Goal: Information Seeking & Learning: Learn about a topic

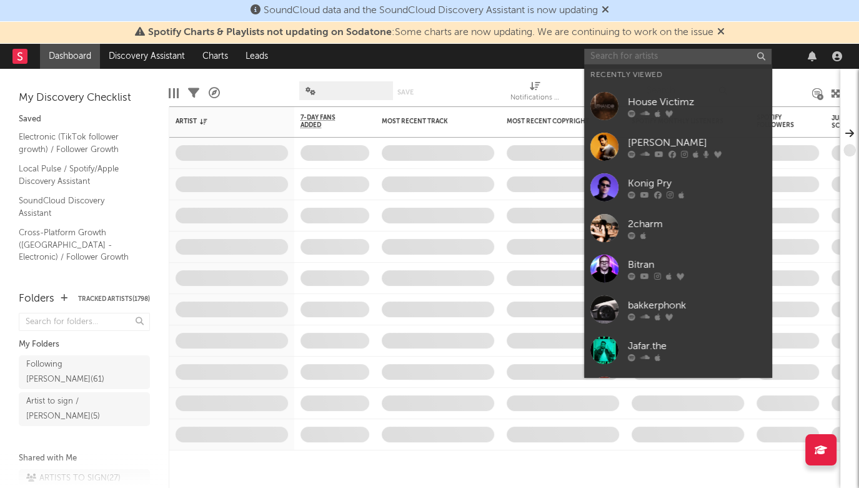
click at [661, 50] on input "text" at bounding box center [678, 57] width 188 height 16
paste input "Konig Pry"
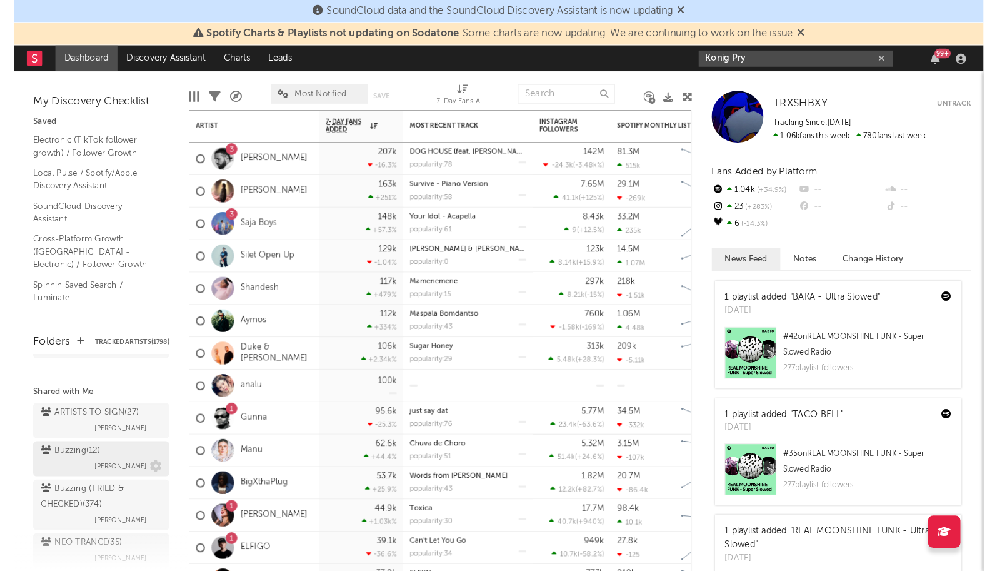
scroll to position [109, 0]
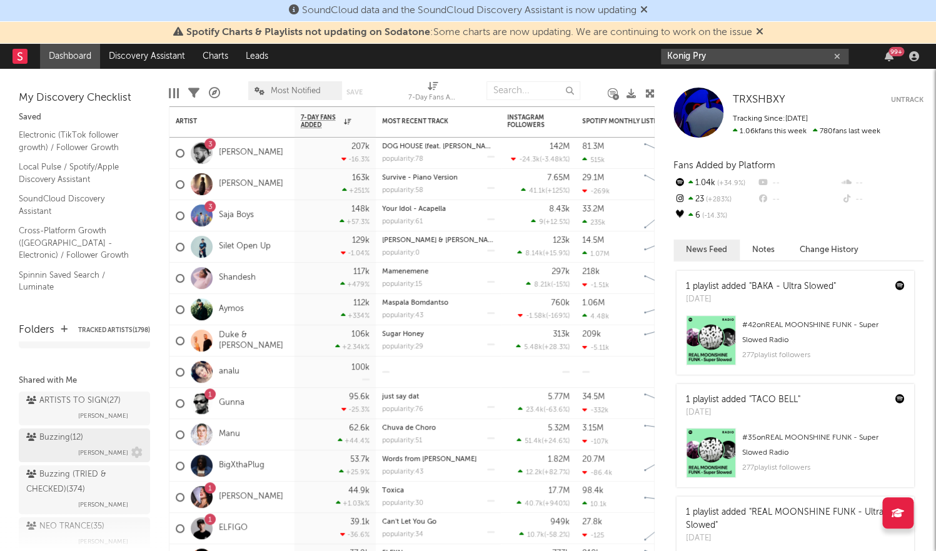
type input "Konig Pry"
click at [71, 430] on div "Buzzing ( 12 )" at bounding box center [54, 437] width 57 height 15
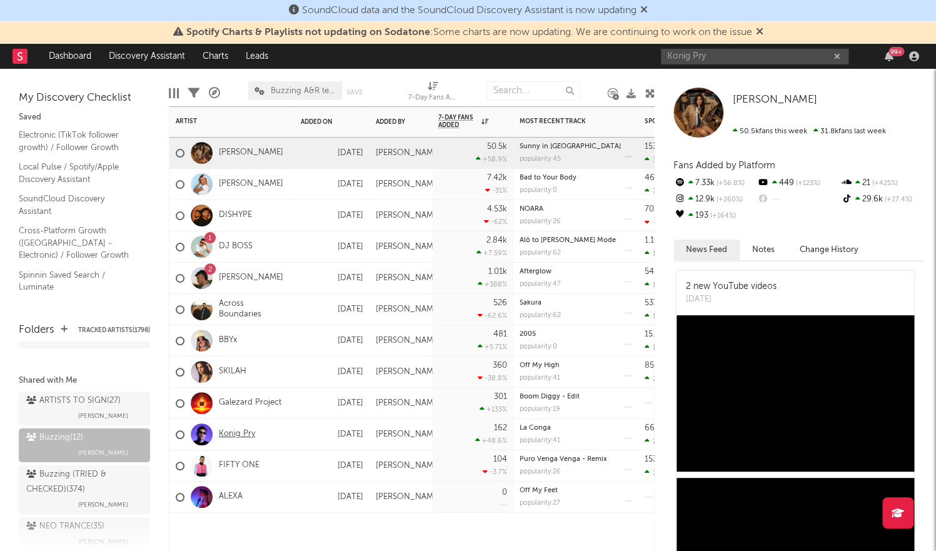
click at [231, 431] on link "Konig Pry" at bounding box center [237, 434] width 36 height 11
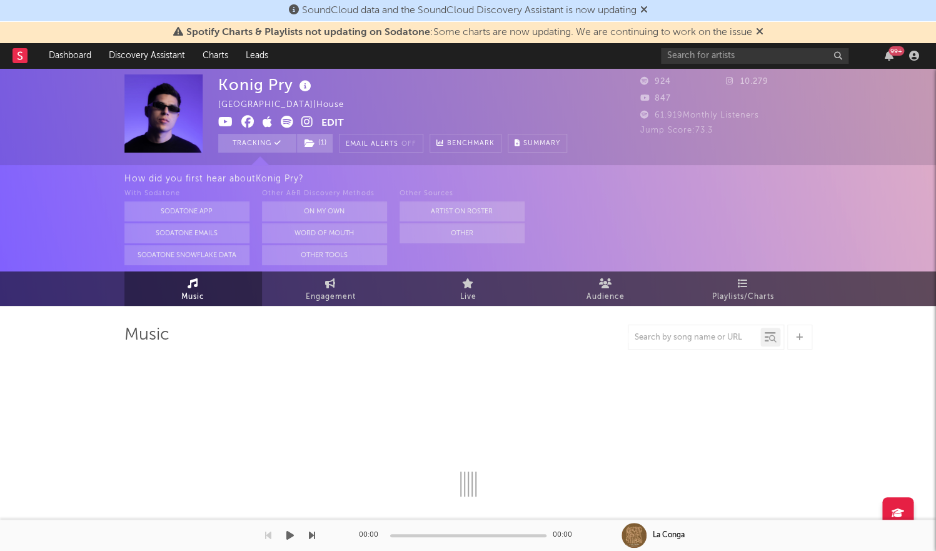
select select "1w"
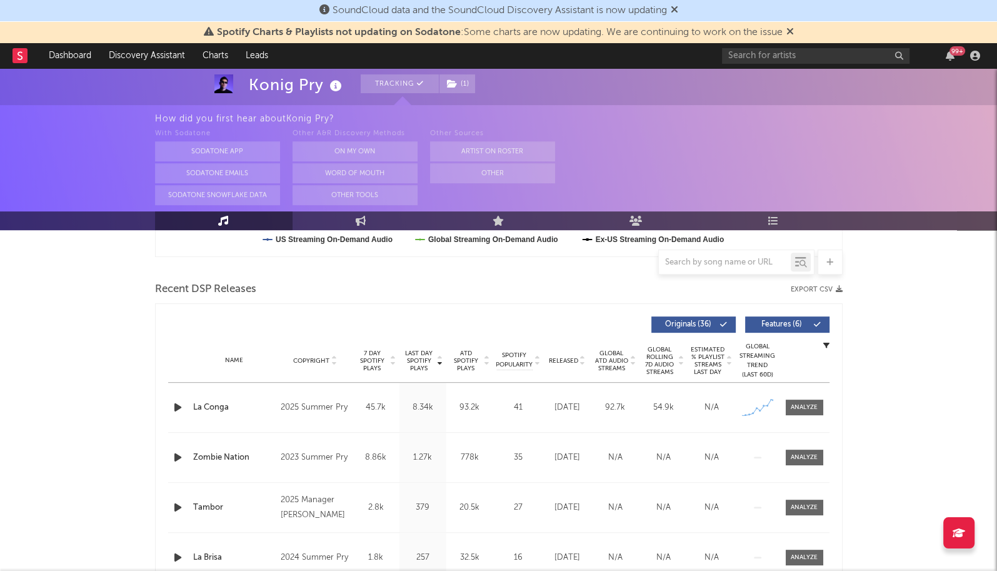
scroll to position [421, 0]
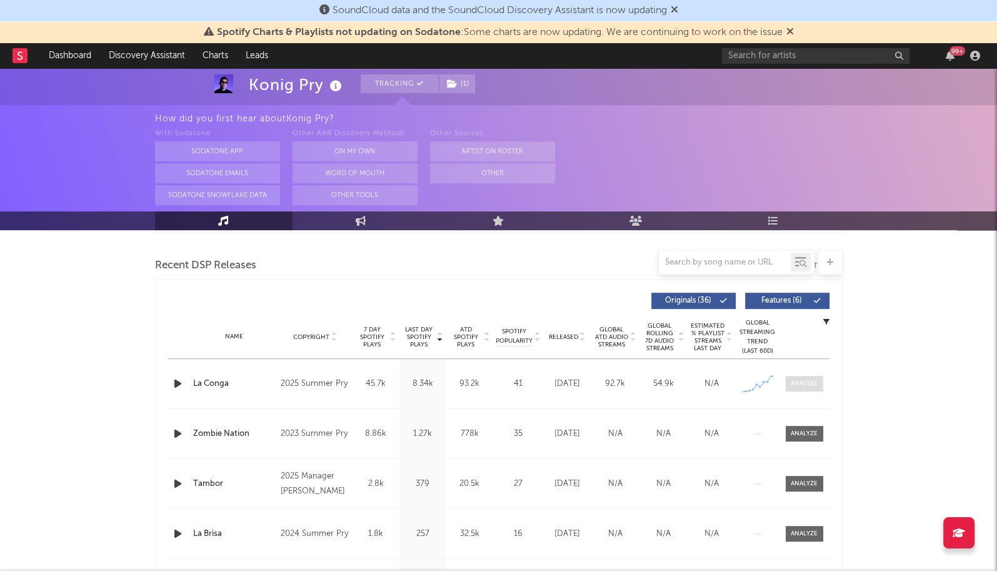
click at [808, 379] on div at bounding box center [804, 383] width 27 height 9
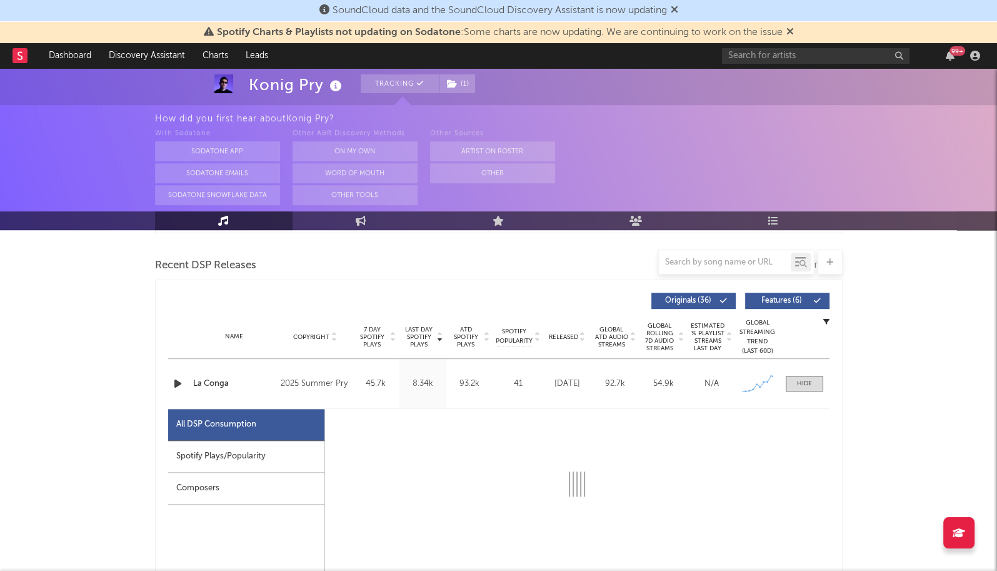
select select "1w"
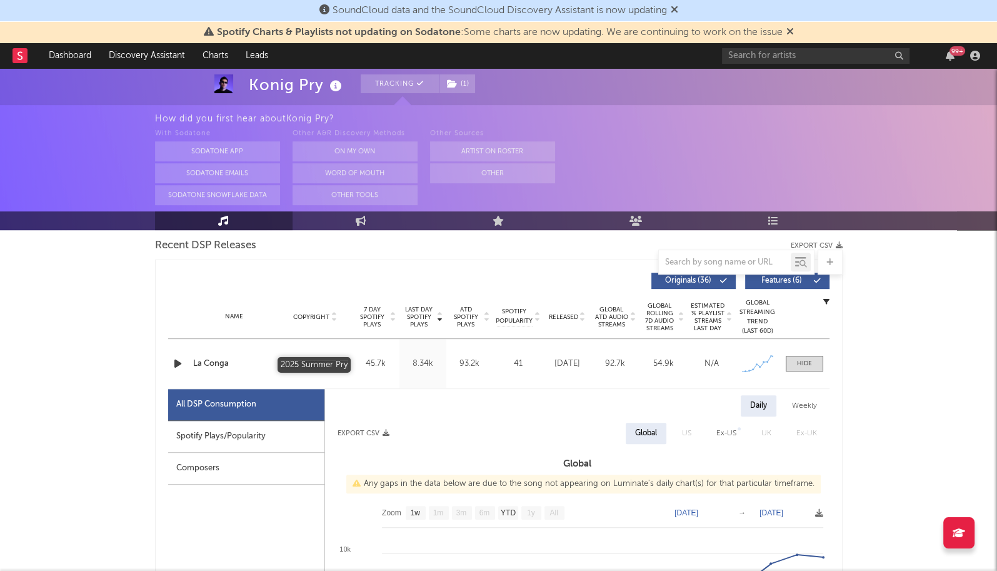
scroll to position [446, 0]
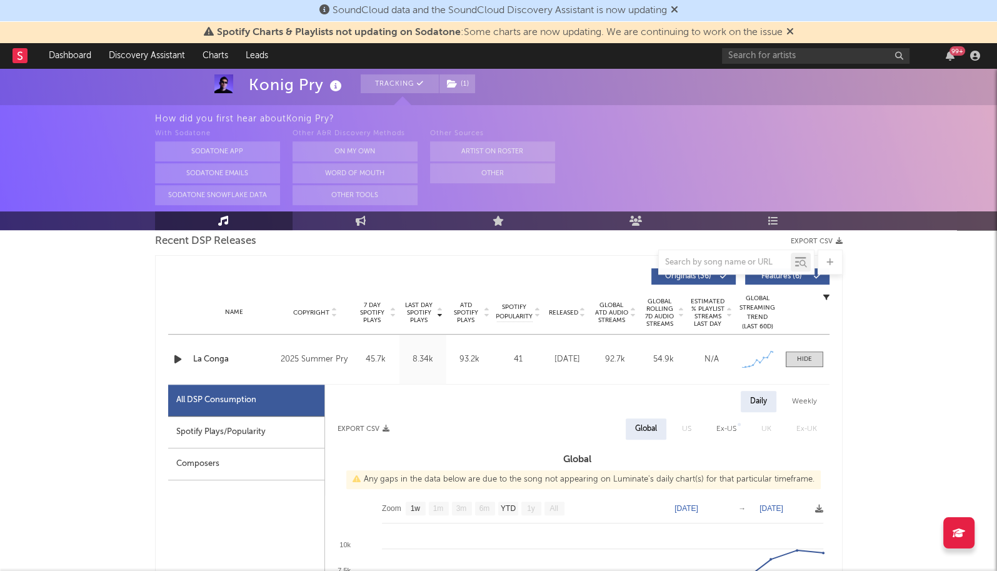
click at [261, 411] on div "All DSP Consumption" at bounding box center [246, 400] width 156 height 32
click at [263, 421] on div "Spotify Plays/Popularity" at bounding box center [246, 432] width 156 height 32
select select "1w"
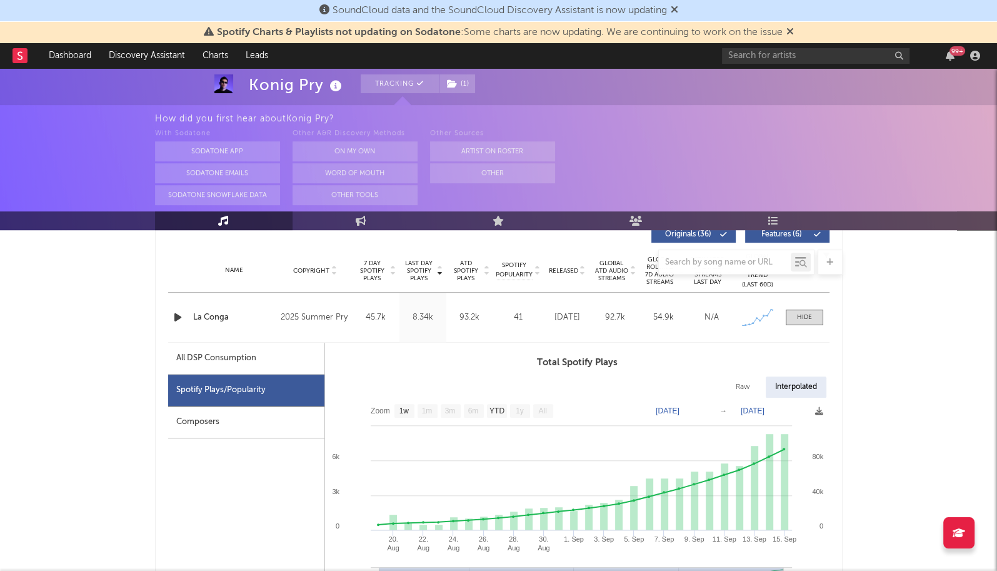
scroll to position [435, 0]
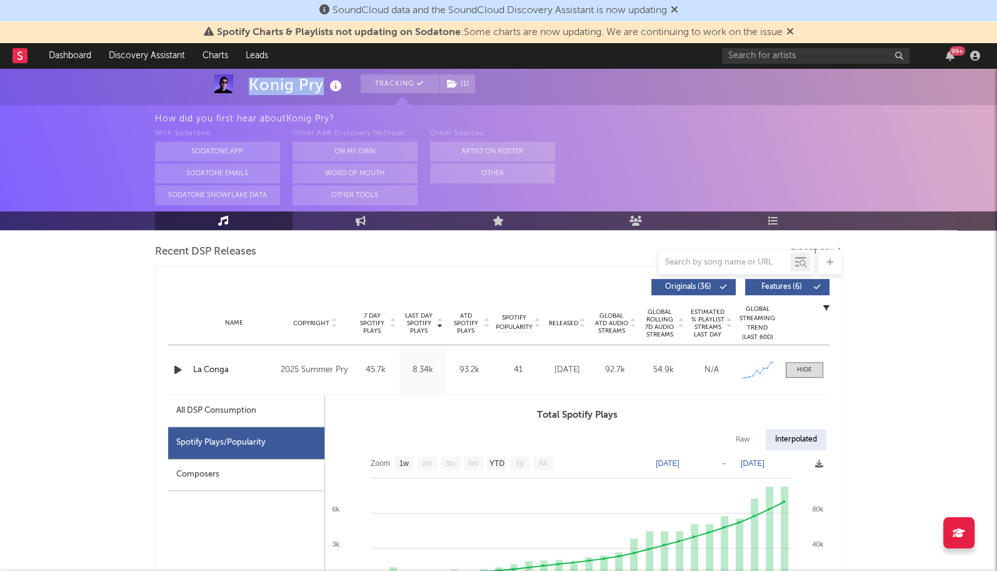
drag, startPoint x: 250, startPoint y: 78, endPoint x: 319, endPoint y: 78, distance: 69.4
click at [319, 78] on div "Konig Pry" at bounding box center [297, 84] width 96 height 21
copy div "Konig Pry"
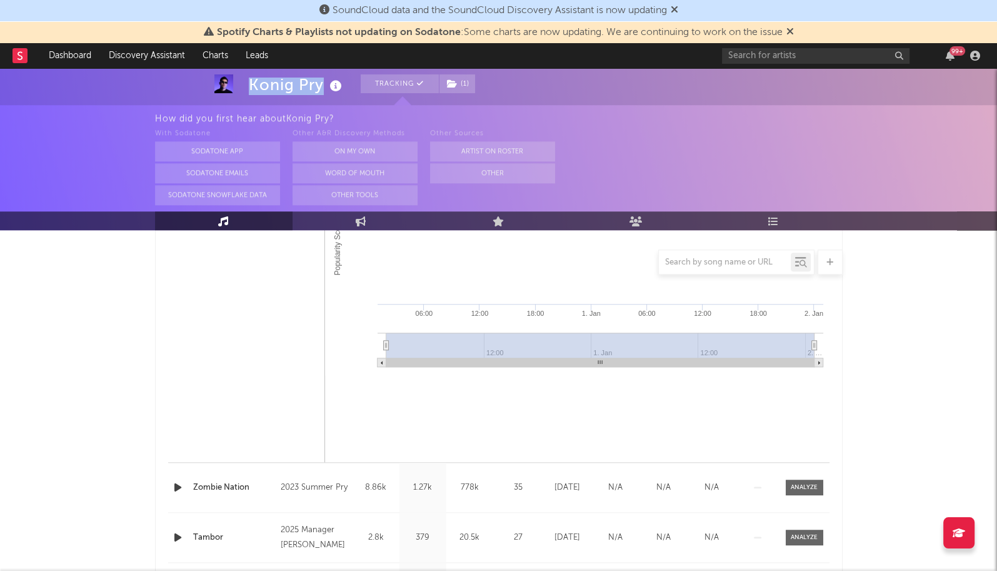
scroll to position [1032, 0]
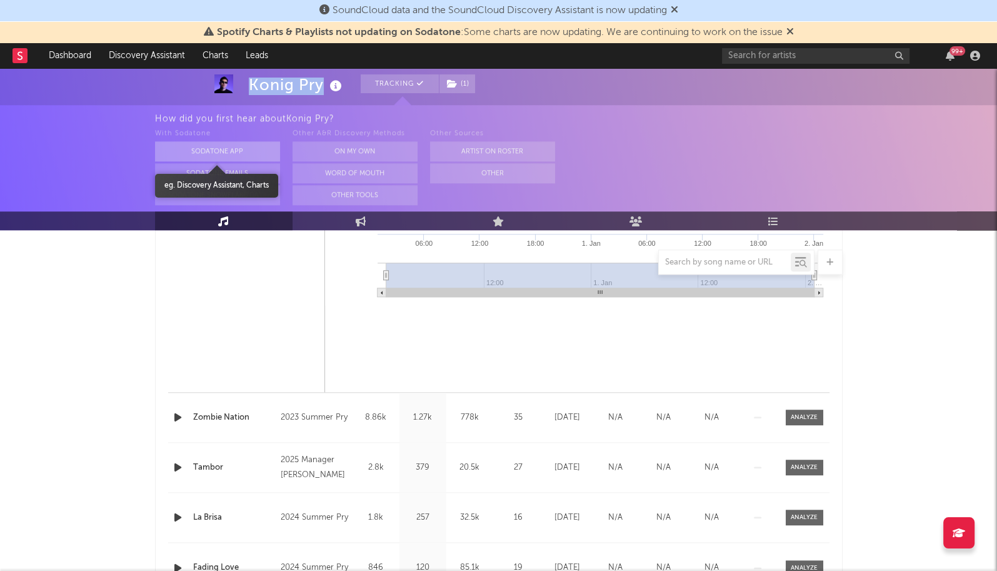
click at [224, 151] on button "Sodatone App" at bounding box center [217, 151] width 125 height 20
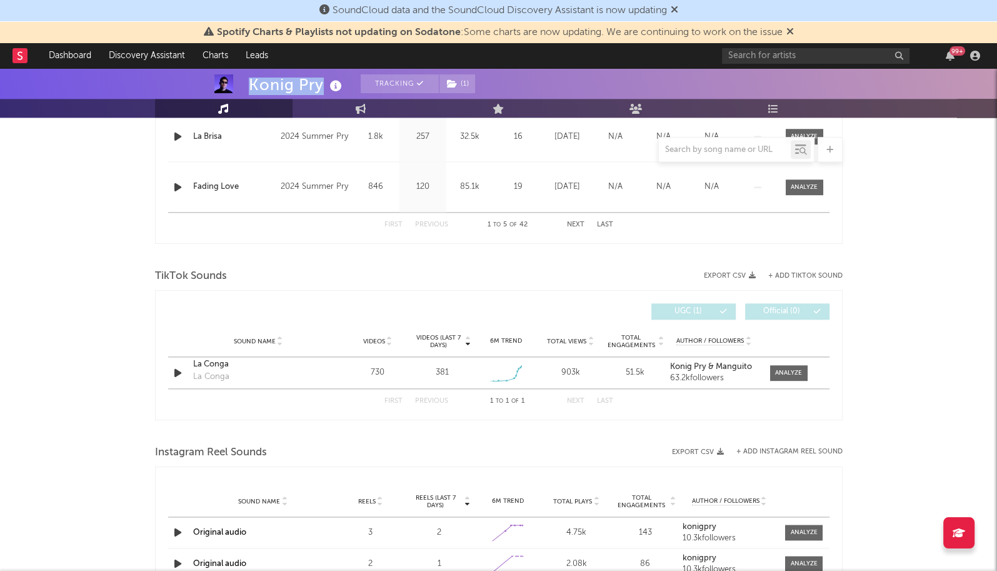
scroll to position [1301, 0]
click at [787, 374] on span at bounding box center [789, 372] width 38 height 16
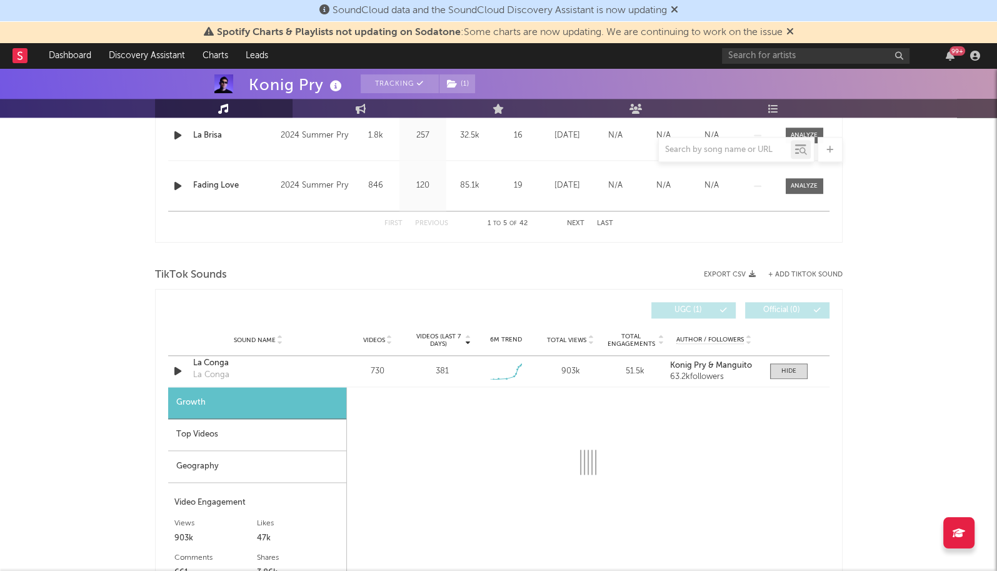
click at [259, 424] on div "Top Videos" at bounding box center [257, 435] width 178 height 32
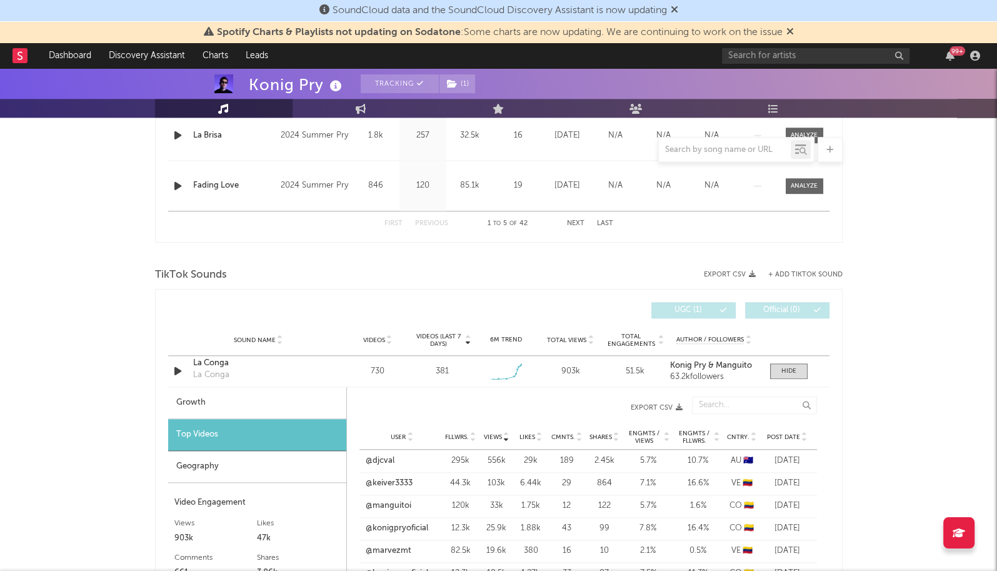
click at [777, 425] on div "User Fllwrs. Views Likes Cmnts. Shares Engmts / Views Engmts / Fllwrs. Cntry. P…" at bounding box center [588, 436] width 458 height 25
click at [777, 433] on span "Post Date" at bounding box center [783, 437] width 33 height 8
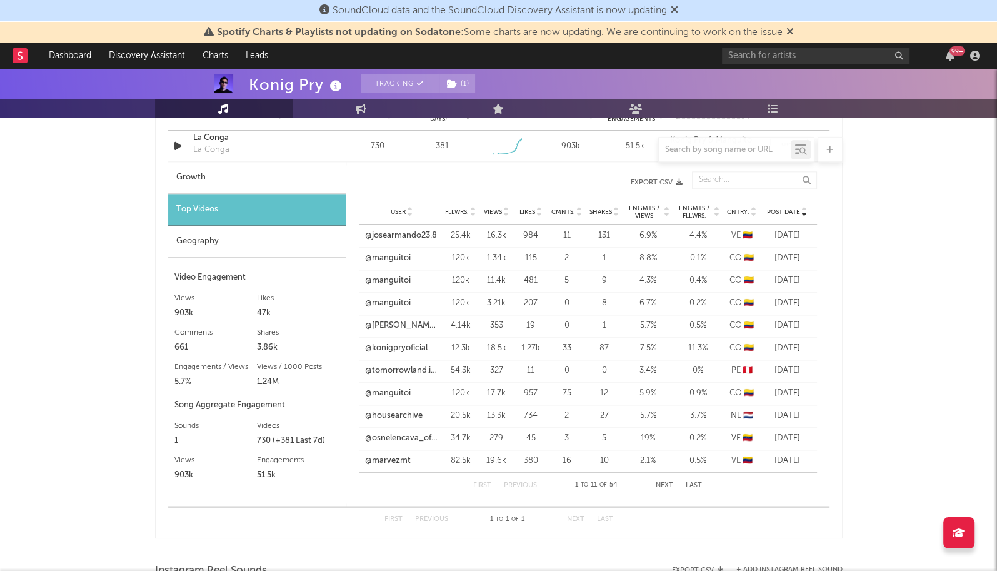
scroll to position [1550, 0]
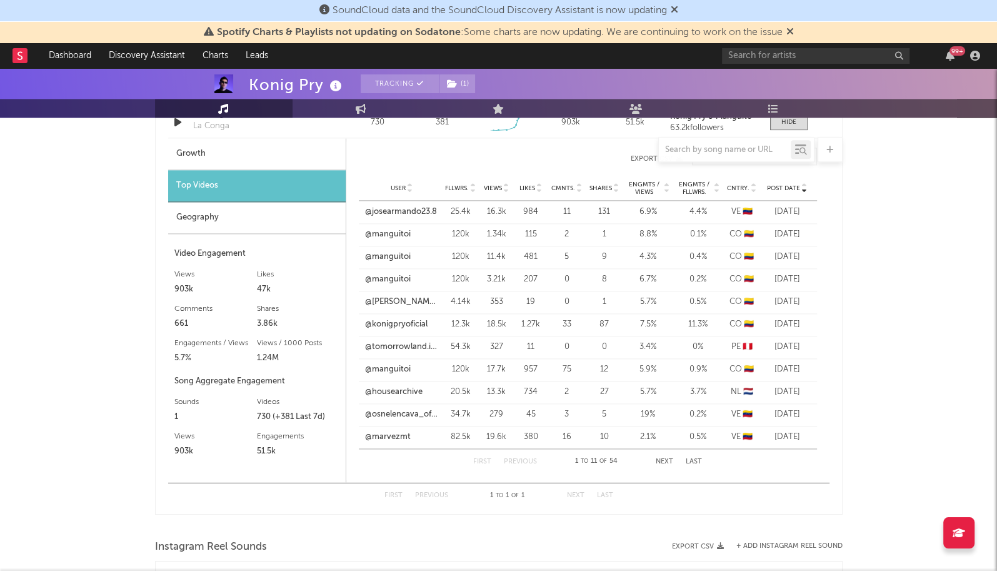
click at [454, 188] on div "Fllwrs." at bounding box center [460, 187] width 31 height 9
click at [488, 184] on span "Views" at bounding box center [493, 188] width 18 height 8
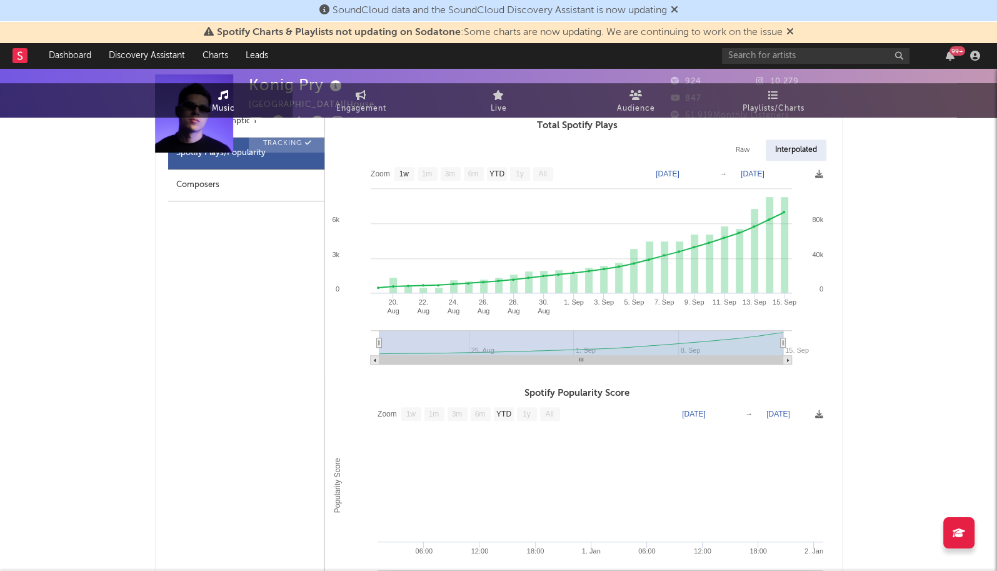
scroll to position [0, 0]
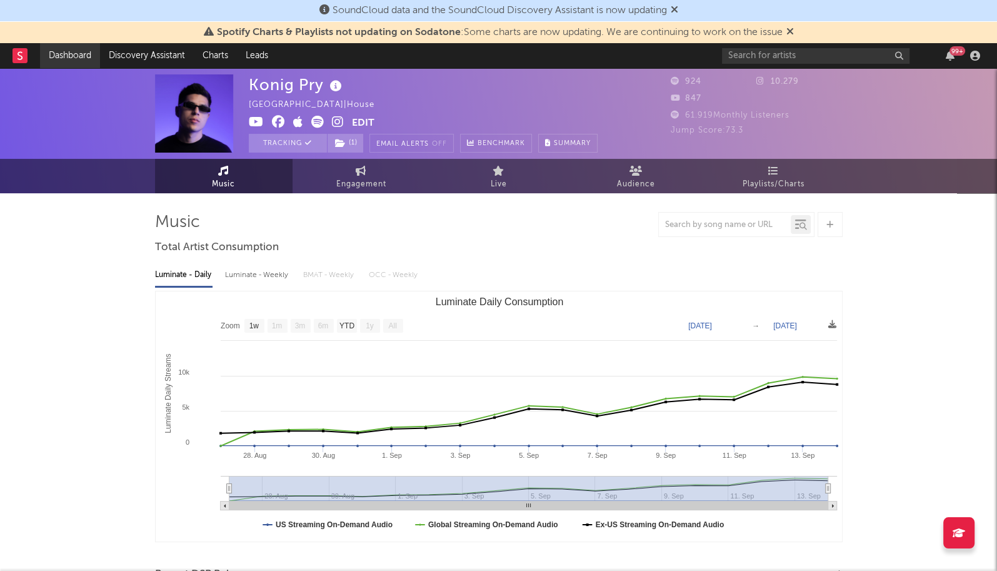
click at [61, 62] on link "Dashboard" at bounding box center [70, 55] width 60 height 25
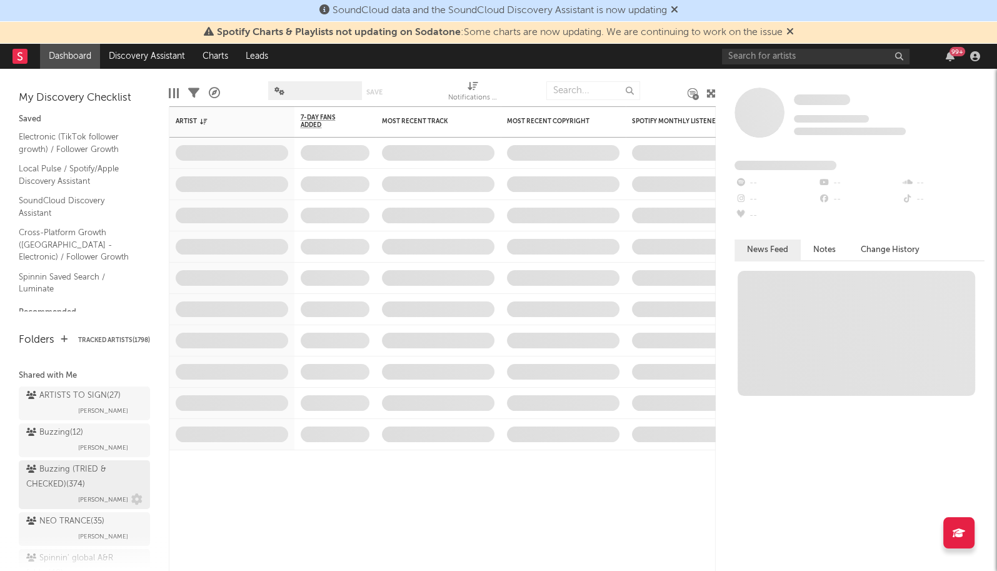
scroll to position [145, 0]
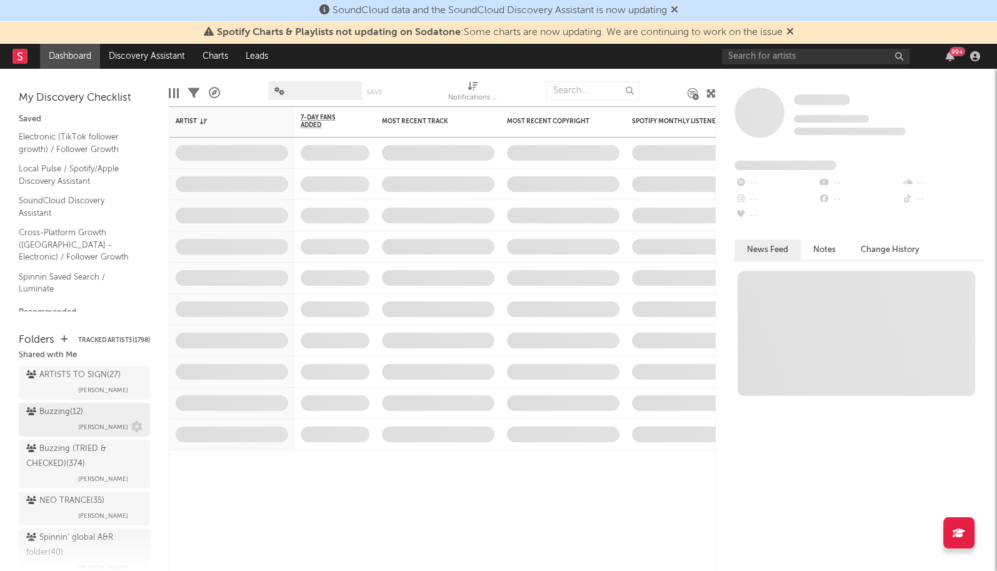
click at [61, 404] on div "Buzzing ( 12 )" at bounding box center [54, 411] width 57 height 15
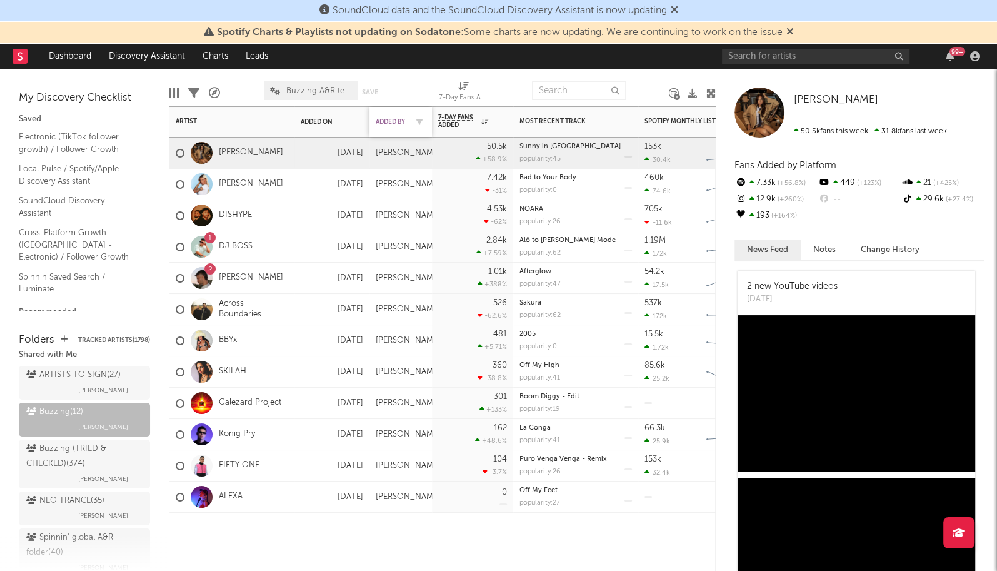
click at [392, 119] on div "Added By" at bounding box center [391, 122] width 31 height 8
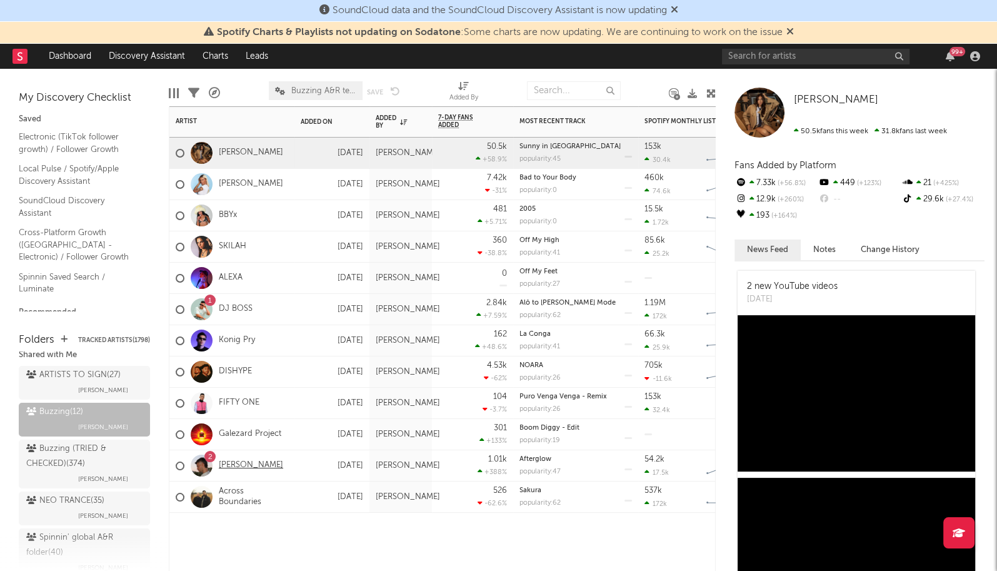
click at [228, 463] on link "[PERSON_NAME]" at bounding box center [251, 465] width 64 height 11
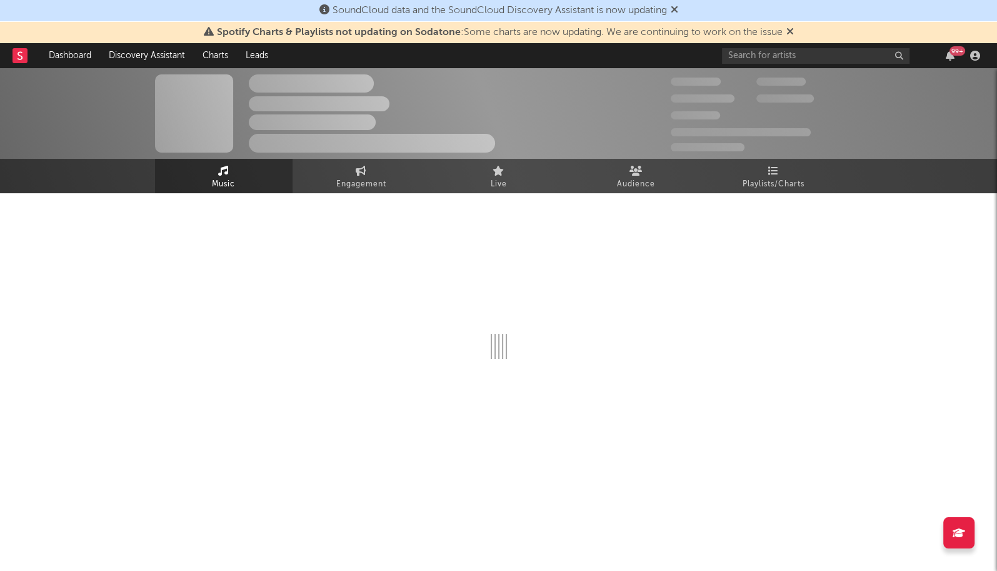
select select "1w"
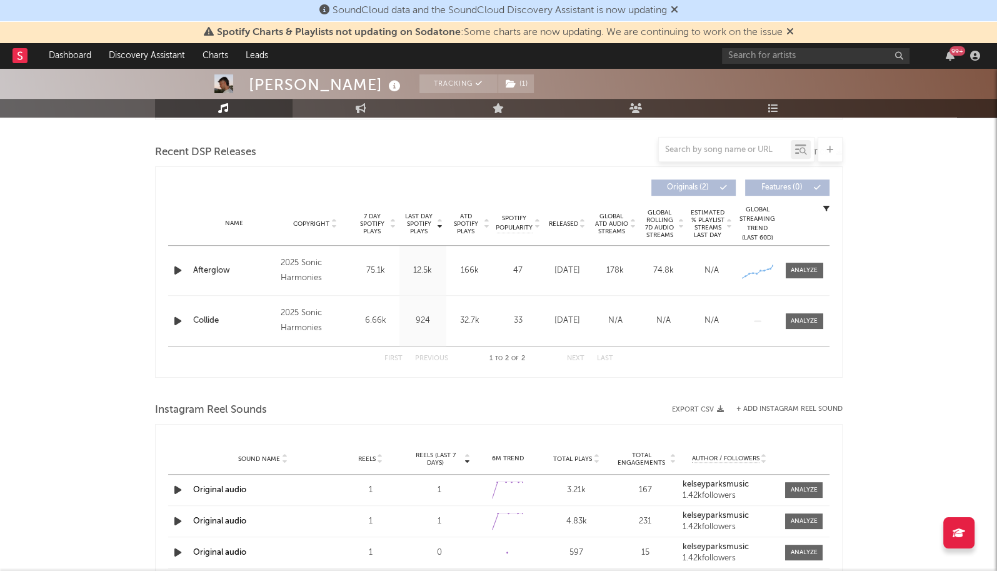
scroll to position [420, 0]
click at [806, 268] on div at bounding box center [804, 272] width 27 height 9
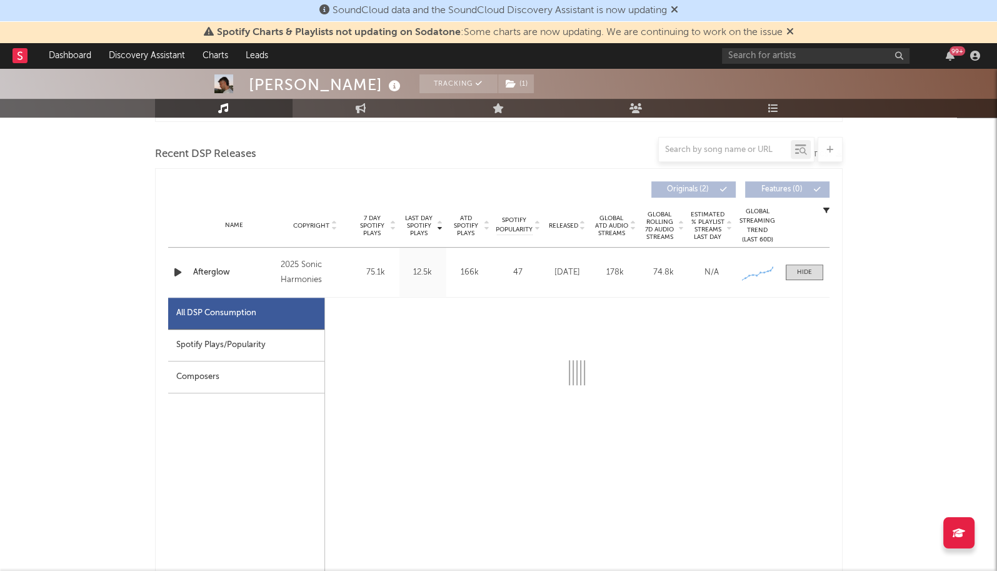
click at [241, 341] on div "Spotify Plays/Popularity" at bounding box center [246, 345] width 156 height 32
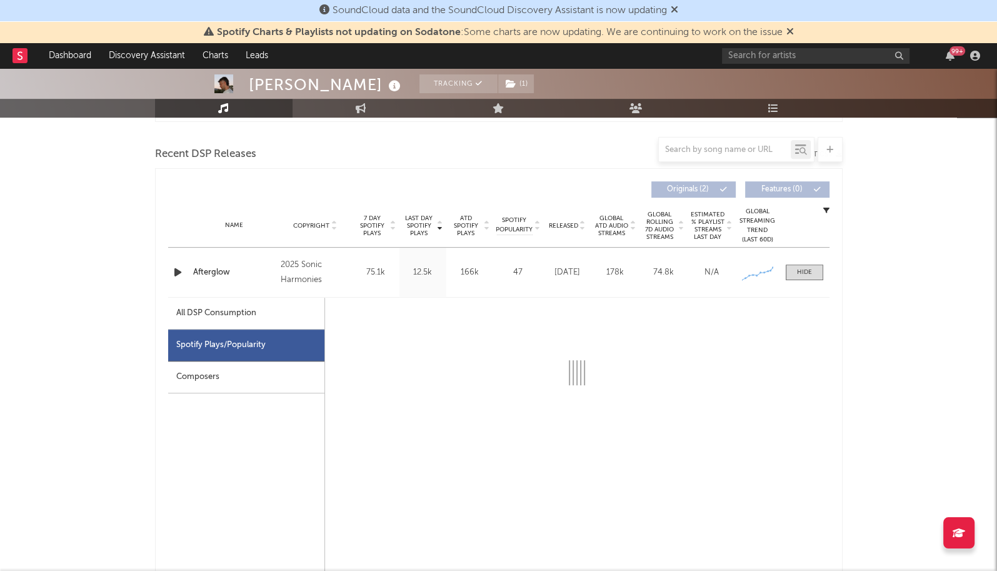
select select "1w"
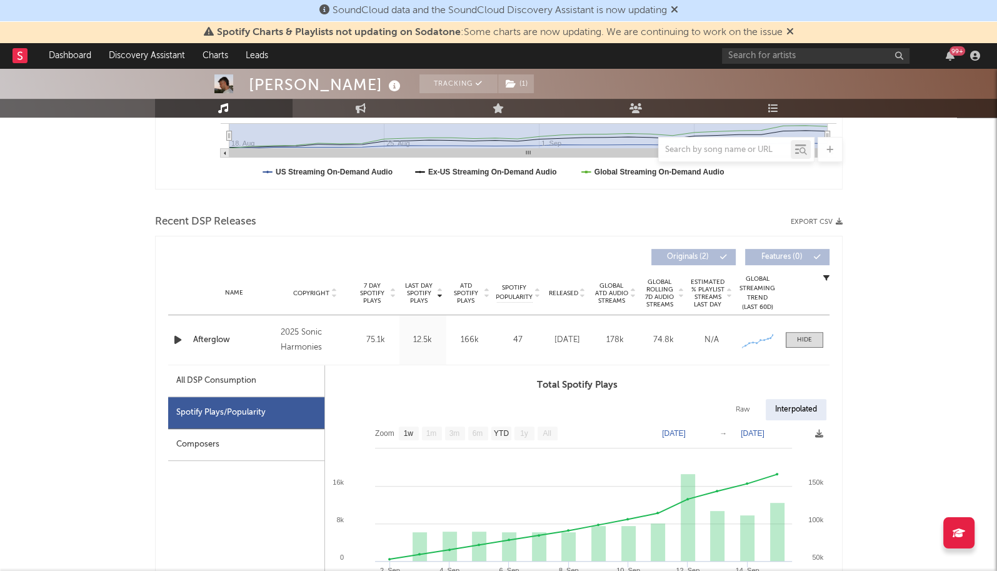
scroll to position [370, 0]
